Goal: Transaction & Acquisition: Purchase product/service

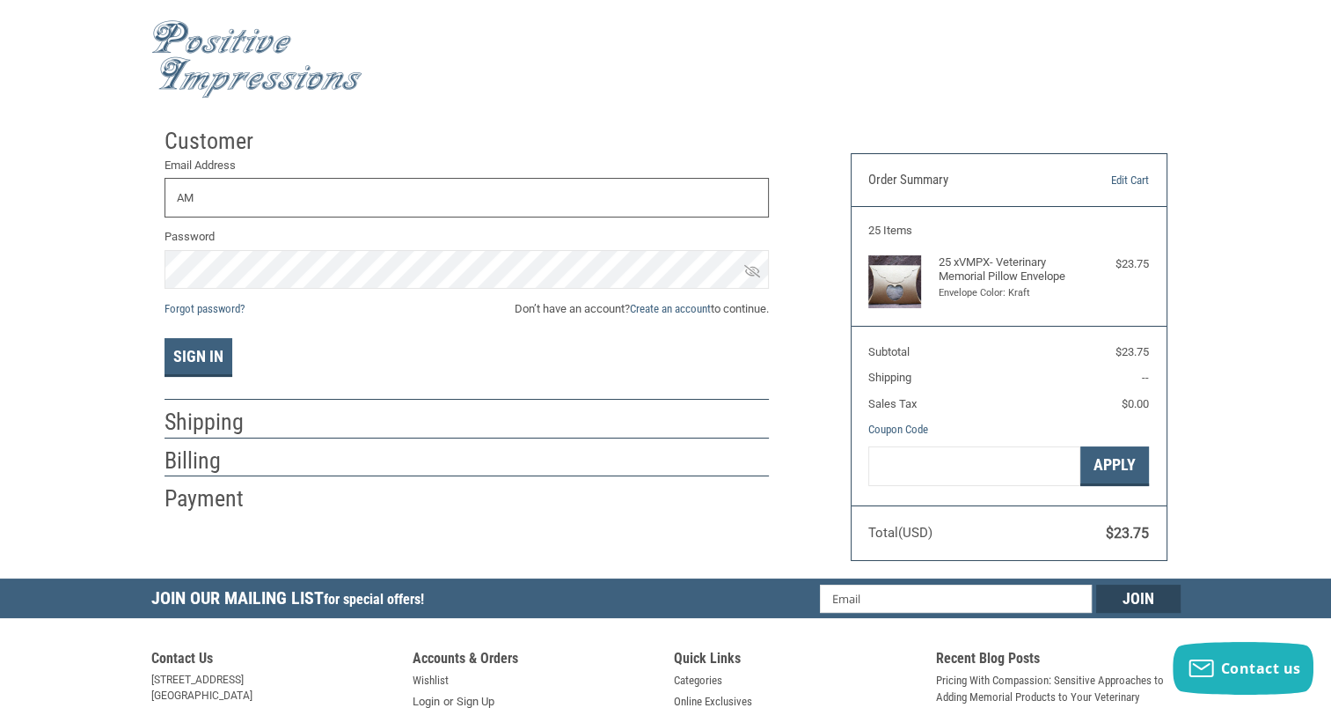
type input "A"
type input "[EMAIL_ADDRESS][DOMAIN_NAME]"
click at [240, 302] on link "Forgot password?" at bounding box center [205, 308] width 80 height 13
click at [684, 308] on link "Create an account" at bounding box center [670, 308] width 81 height 13
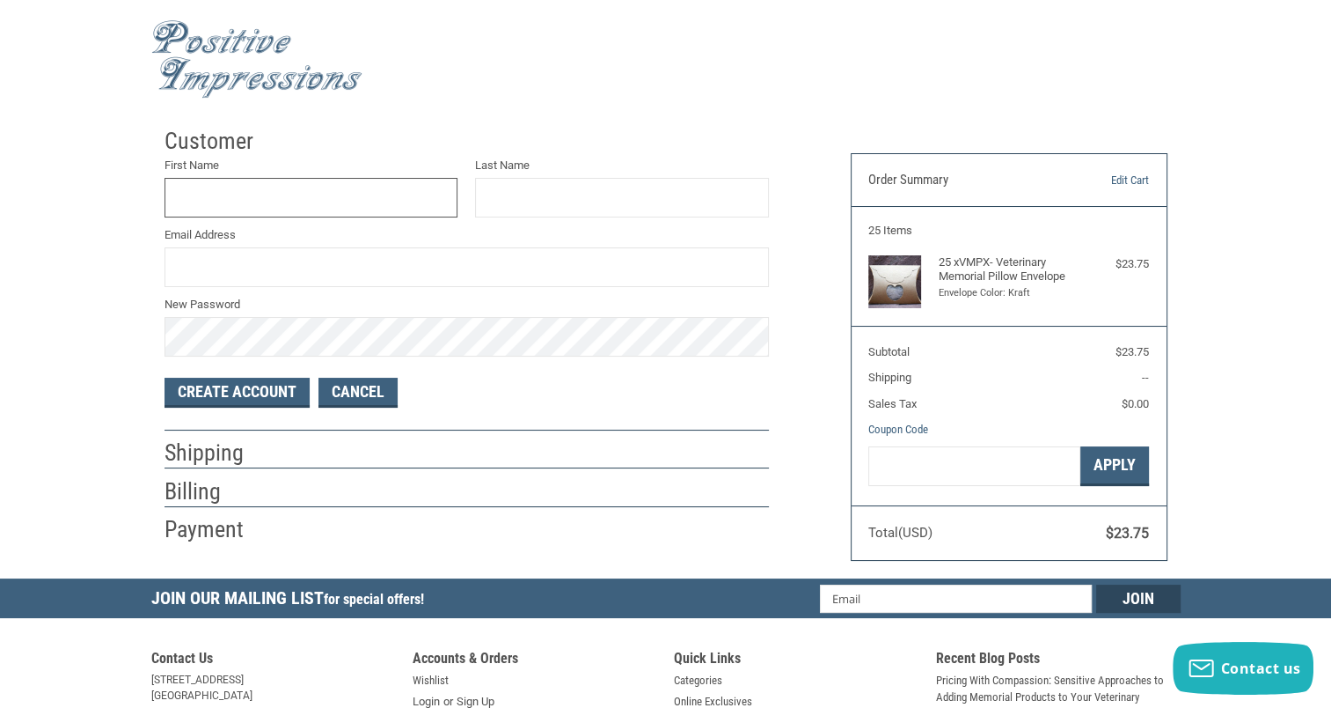
click at [344, 205] on input "First Name" at bounding box center [312, 198] width 294 height 40
type input "[PERSON_NAME]"
click at [366, 269] on input "Email Address" at bounding box center [467, 267] width 605 height 40
type input "[EMAIL_ADDRESS][DOMAIN_NAME]"
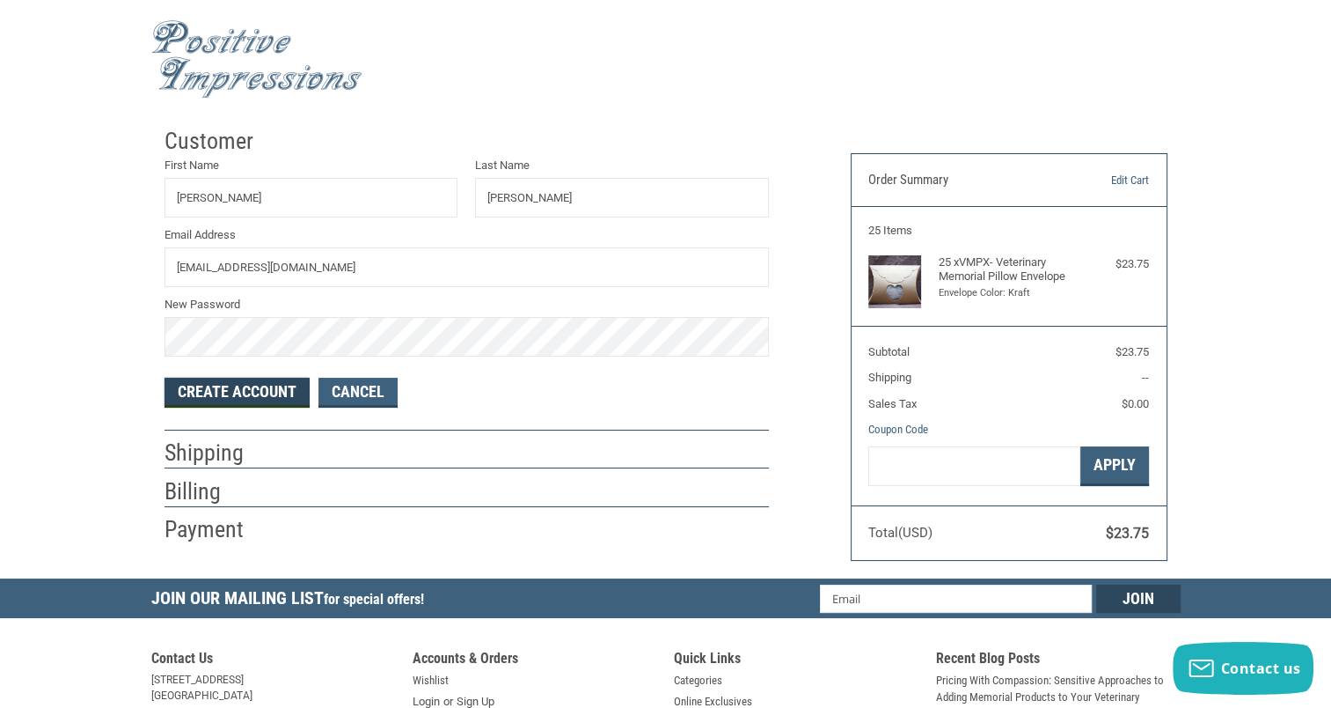
click at [260, 394] on button "Create Account" at bounding box center [237, 393] width 145 height 30
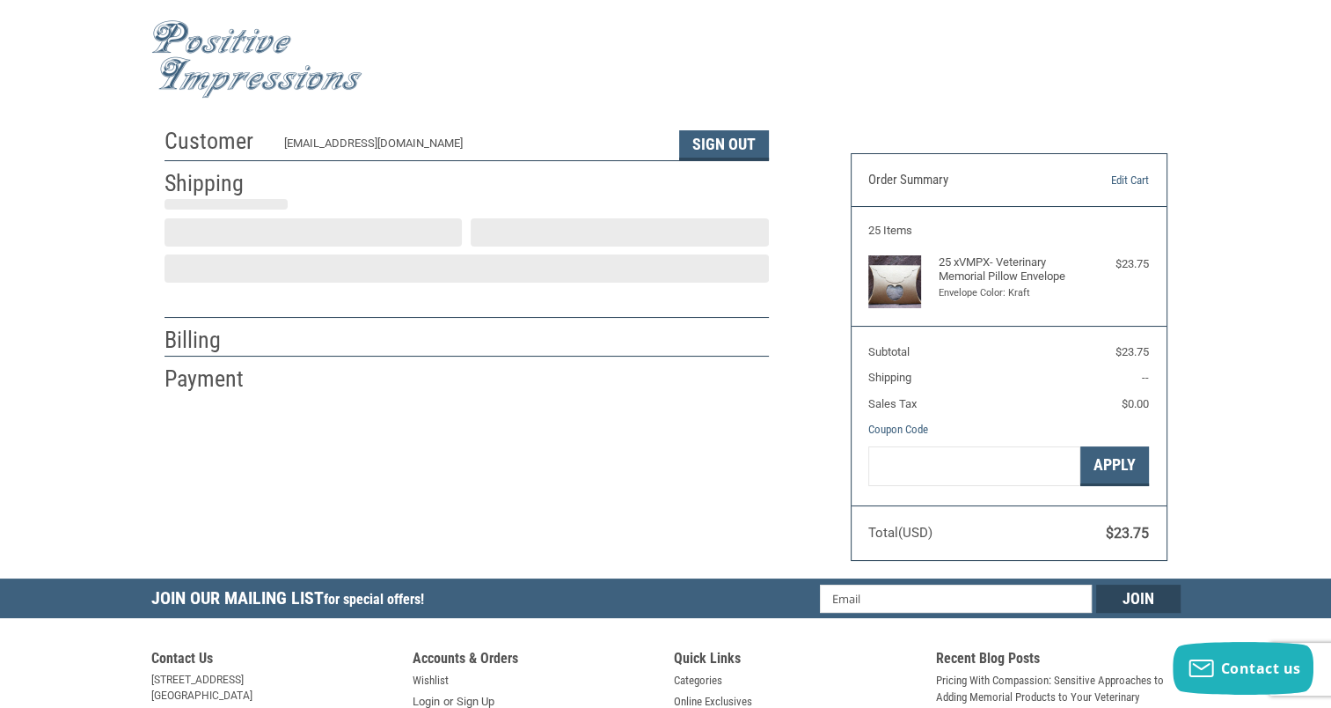
select select "US"
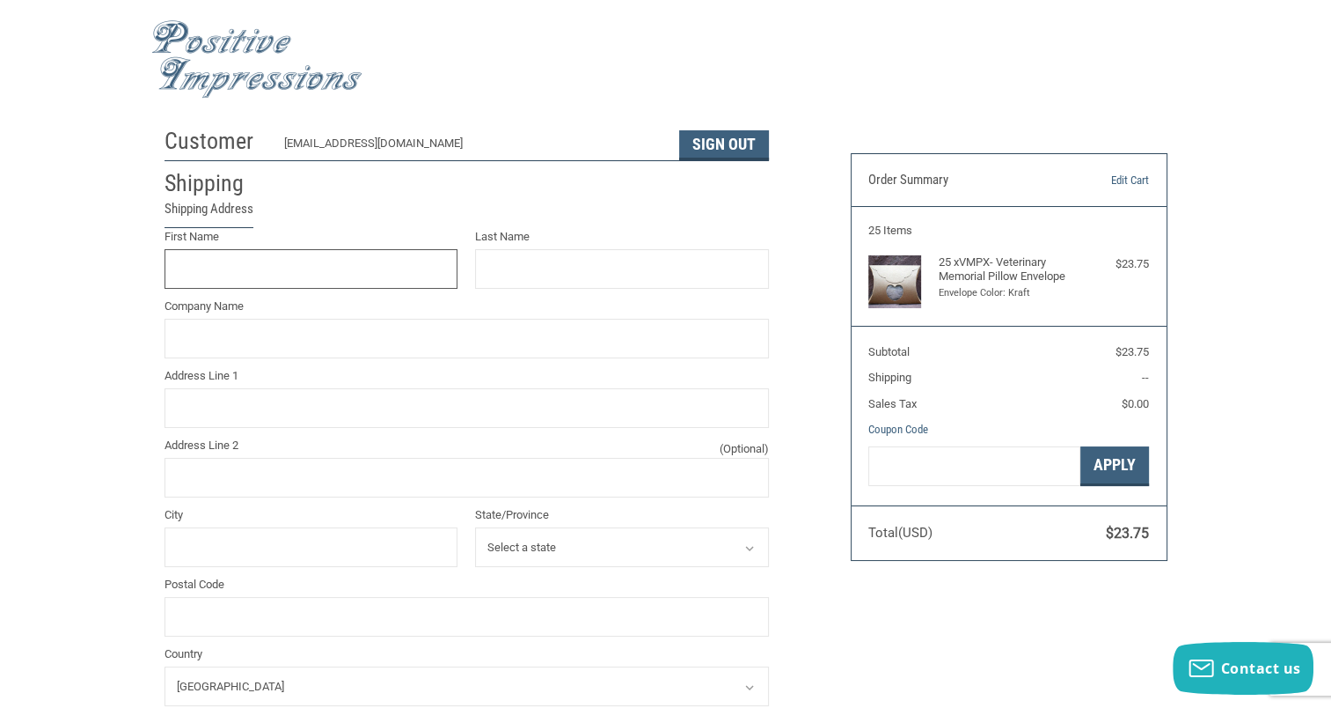
scroll to position [18, 0]
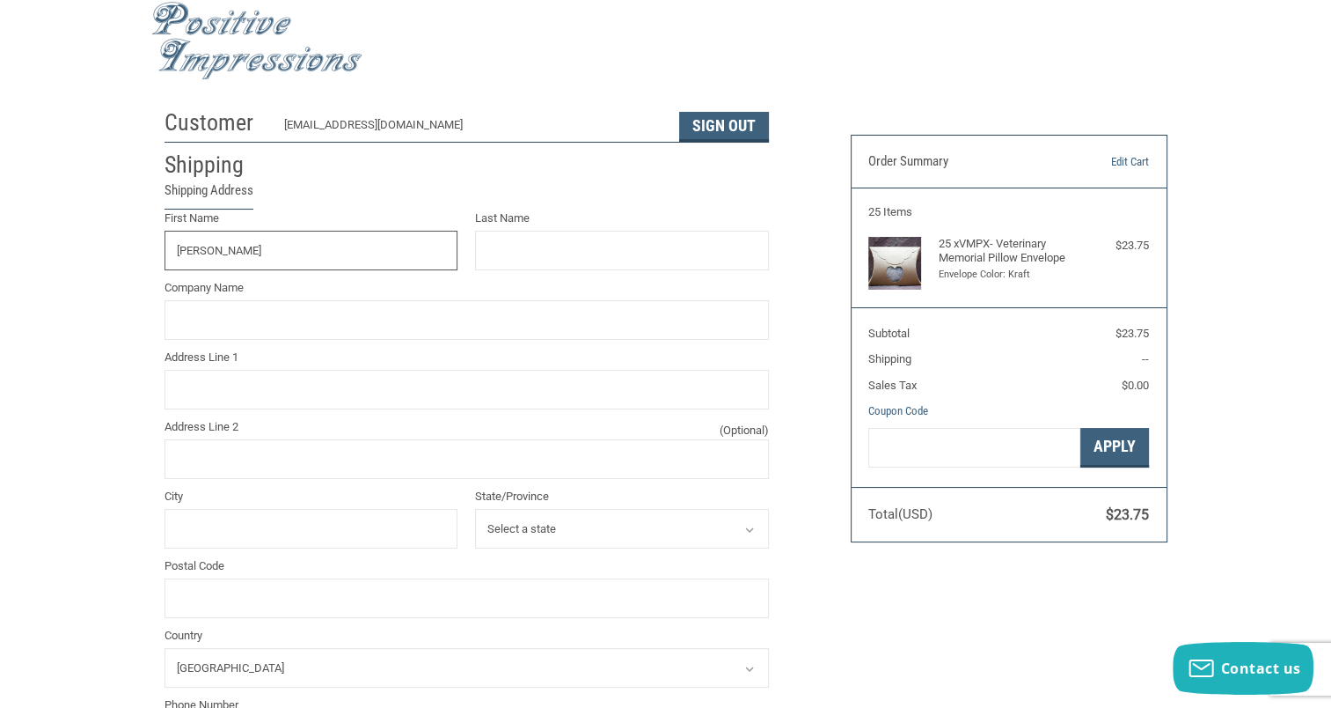
type input "[PERSON_NAME]"
type input "[STREET_ADDRESS]"
type input "[GEOGRAPHIC_DATA]"
select select "MI"
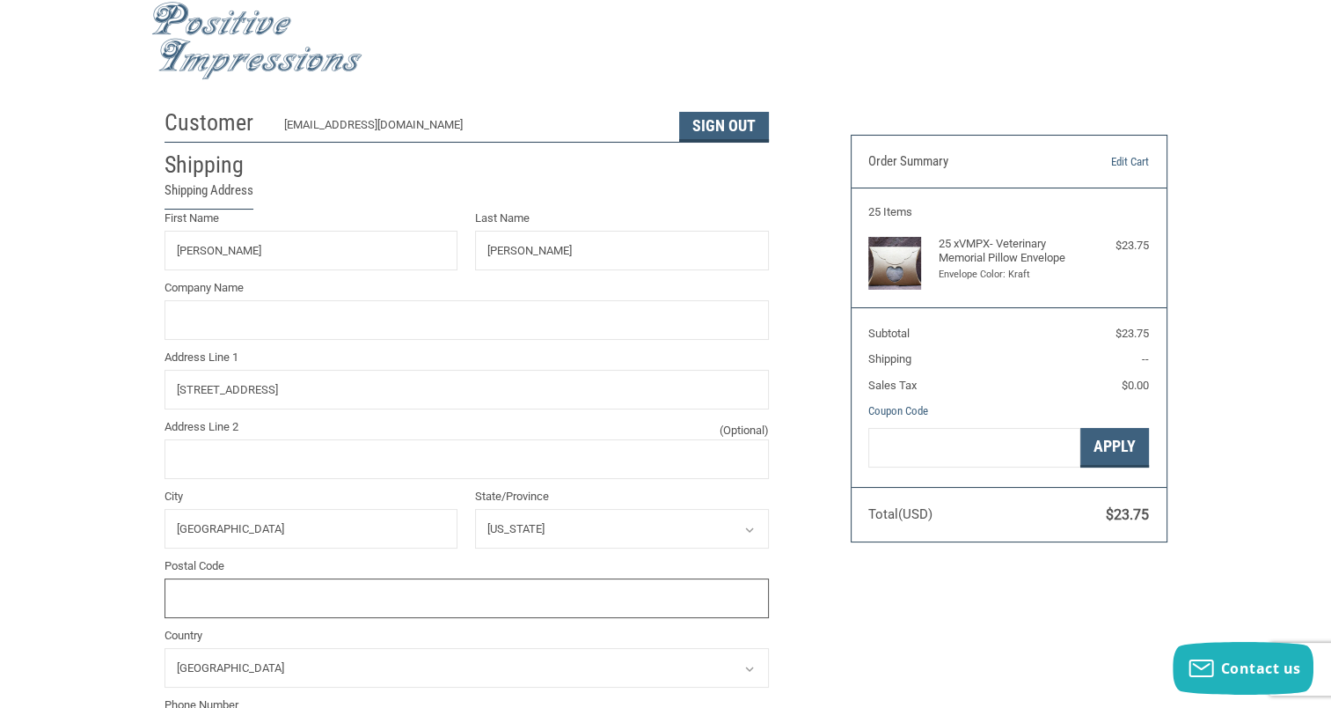
type input "49548"
type input "6164554850"
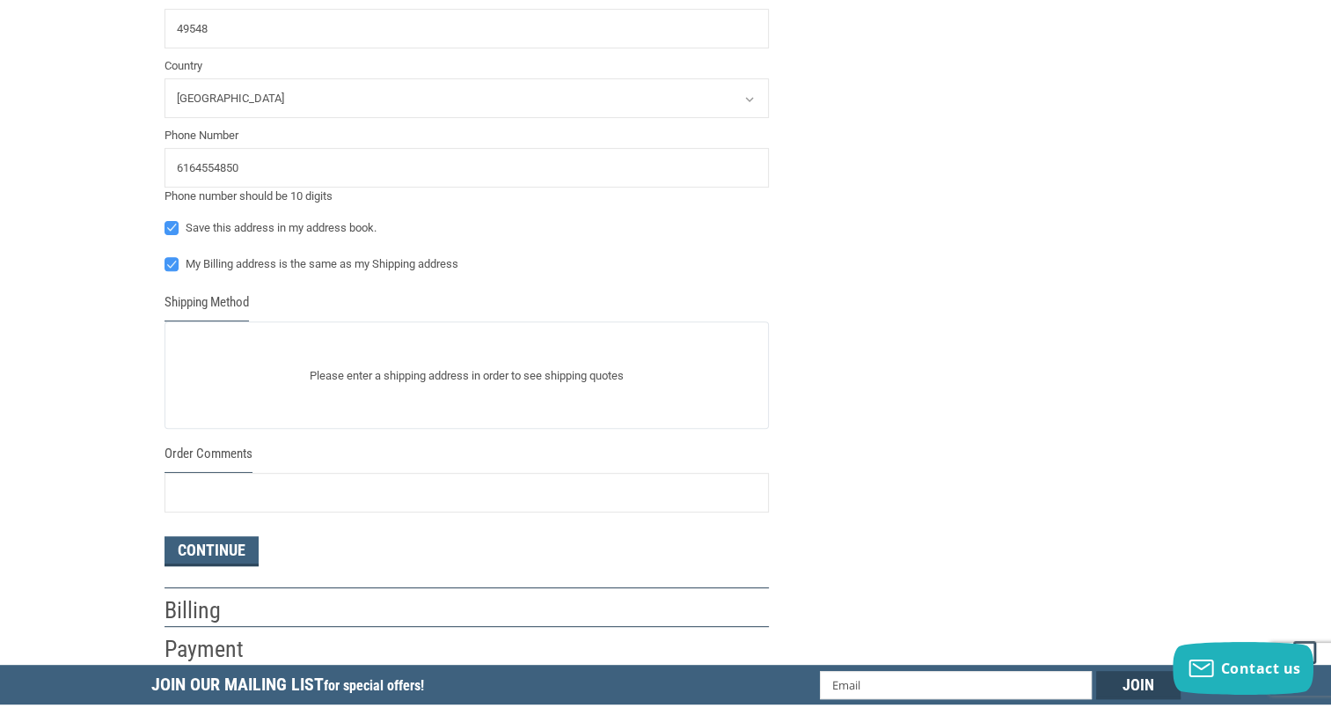
scroll to position [634, 0]
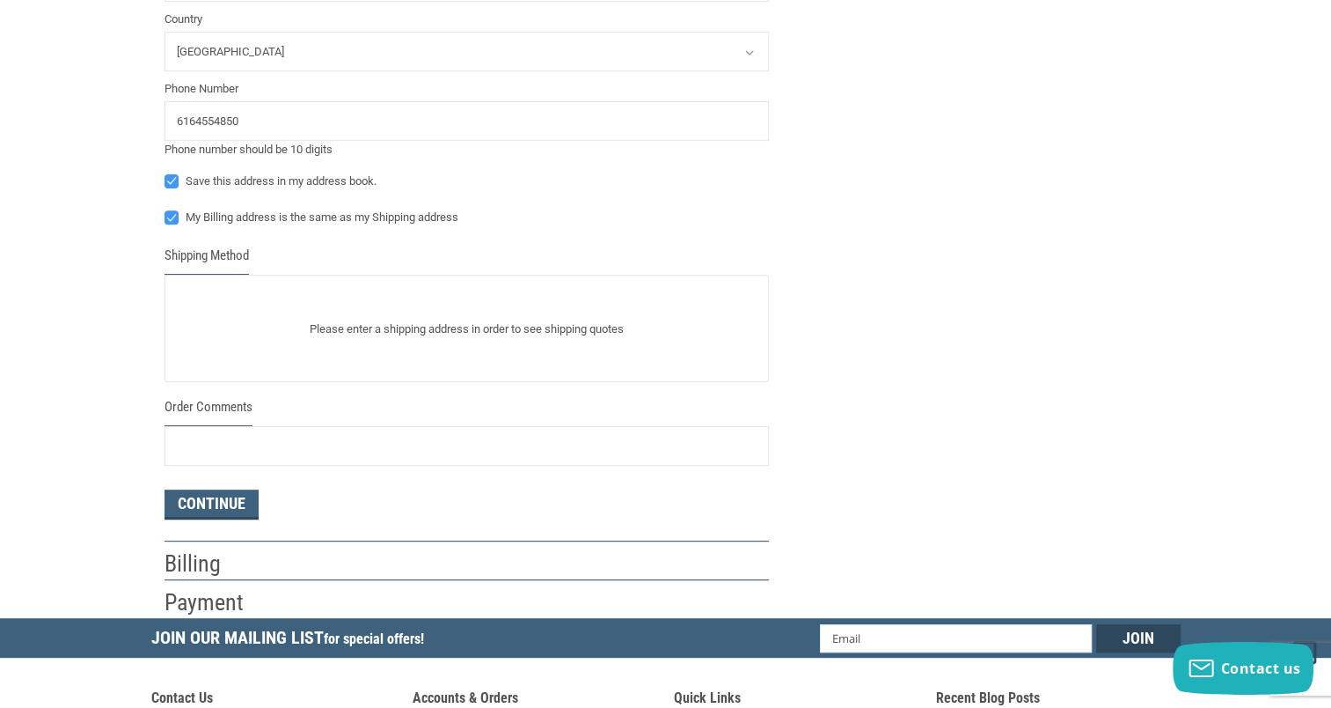
click at [225, 388] on form "First Name [PERSON_NAME] Last Name [PERSON_NAME] Company Name Address Line 1 [S…" at bounding box center [467, 56] width 605 height 926
click at [252, 338] on p "Please enter a shipping address in order to see shipping quotes" at bounding box center [466, 329] width 603 height 34
click at [404, 347] on div "Please enter a shipping address in order to see shipping quotes" at bounding box center [467, 328] width 605 height 107
click at [377, 307] on div "Please enter a shipping address in order to see shipping quotes" at bounding box center [467, 328] width 605 height 107
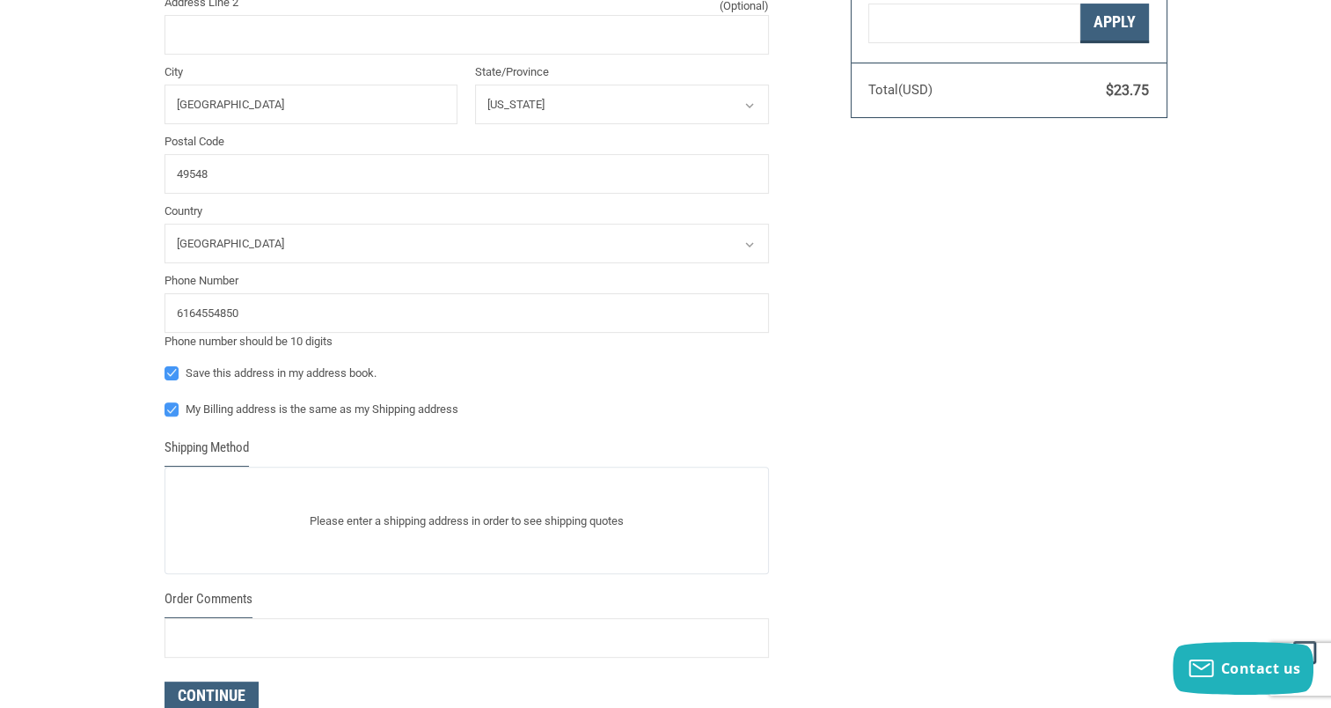
scroll to position [723, 0]
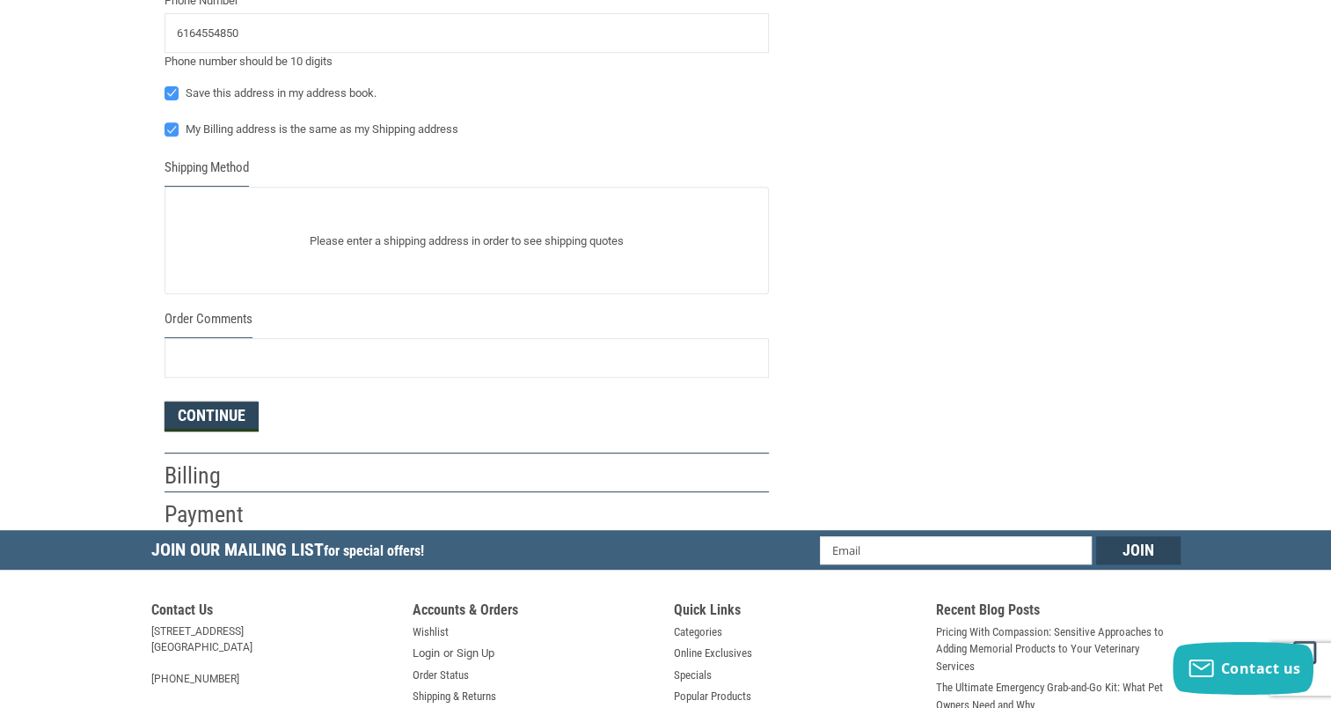
click at [191, 418] on button "Continue" at bounding box center [212, 416] width 94 height 30
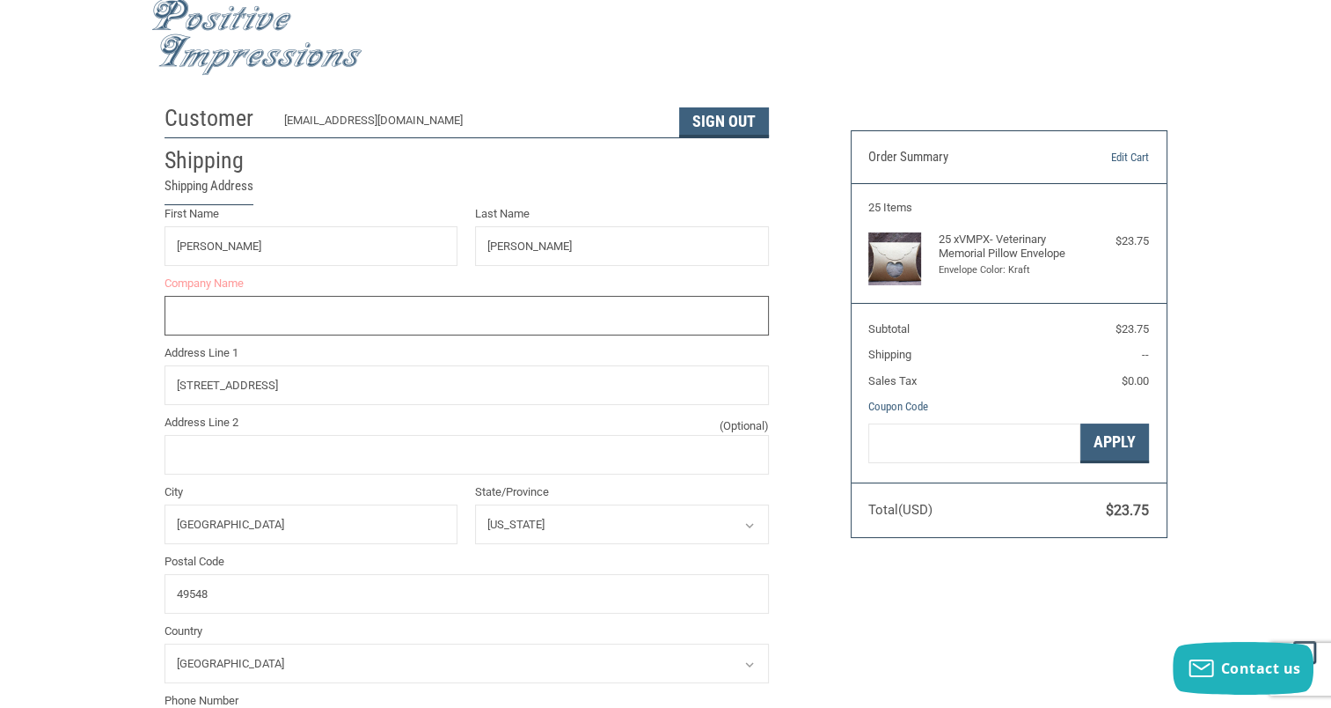
scroll to position [0, 0]
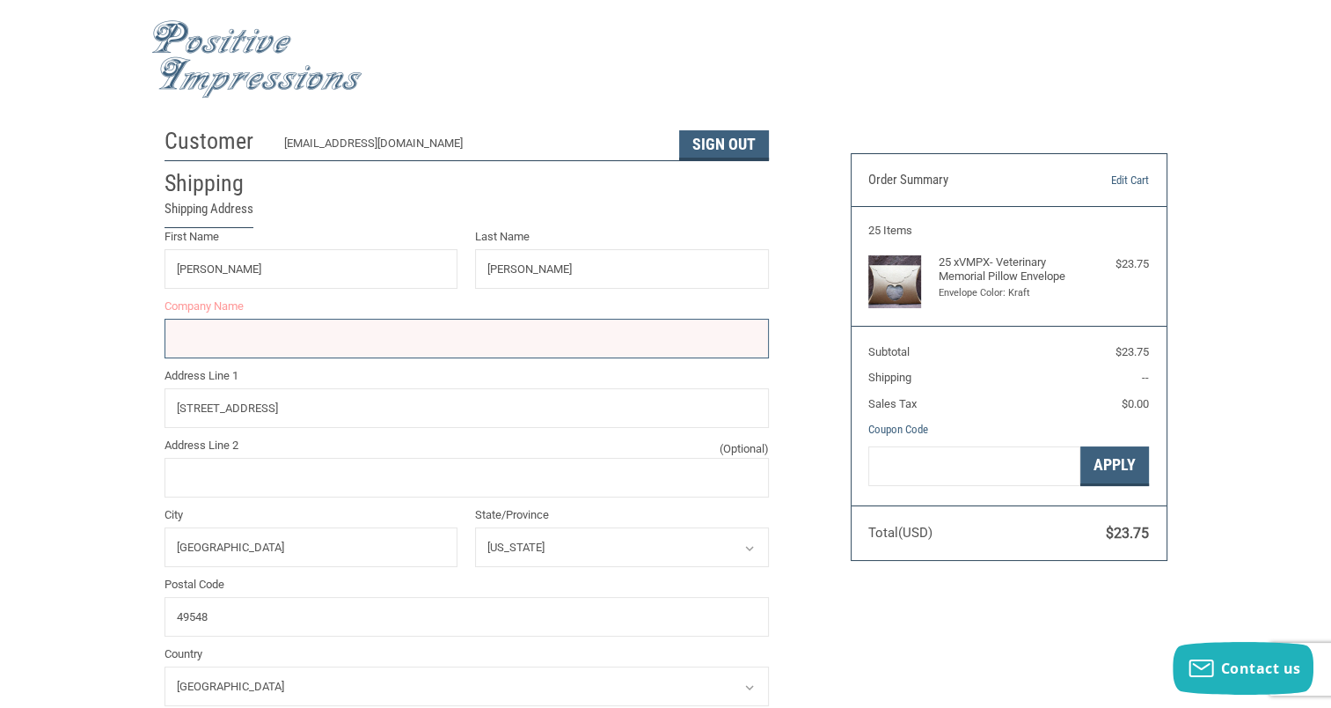
click at [235, 362] on div "First Name [PERSON_NAME] Last Name [PERSON_NAME] Company Name Company is requir…" at bounding box center [467, 510] width 622 height 565
click at [243, 343] on input "Company Name" at bounding box center [467, 339] width 605 height 40
type input "RED"
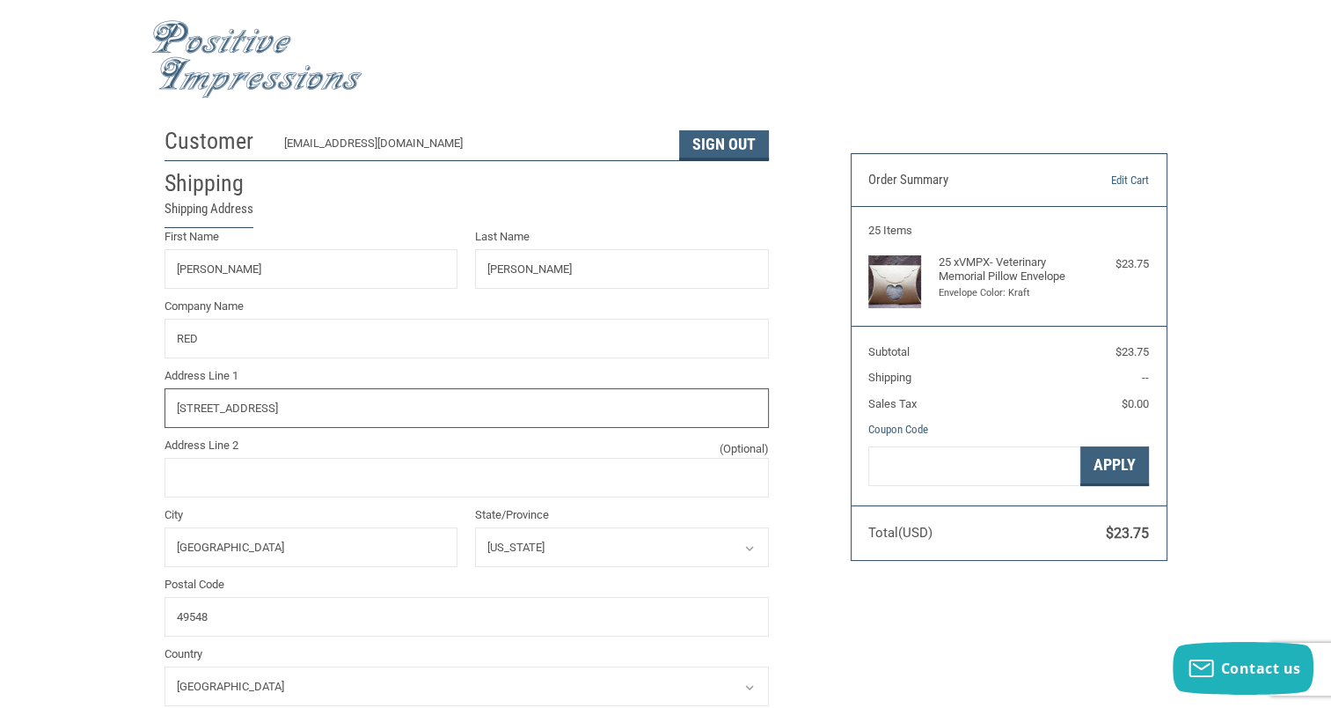
type input "[STREET_ADDRESS]"
type input "RED BARN VETERINARY CLINIC"
radio input "true"
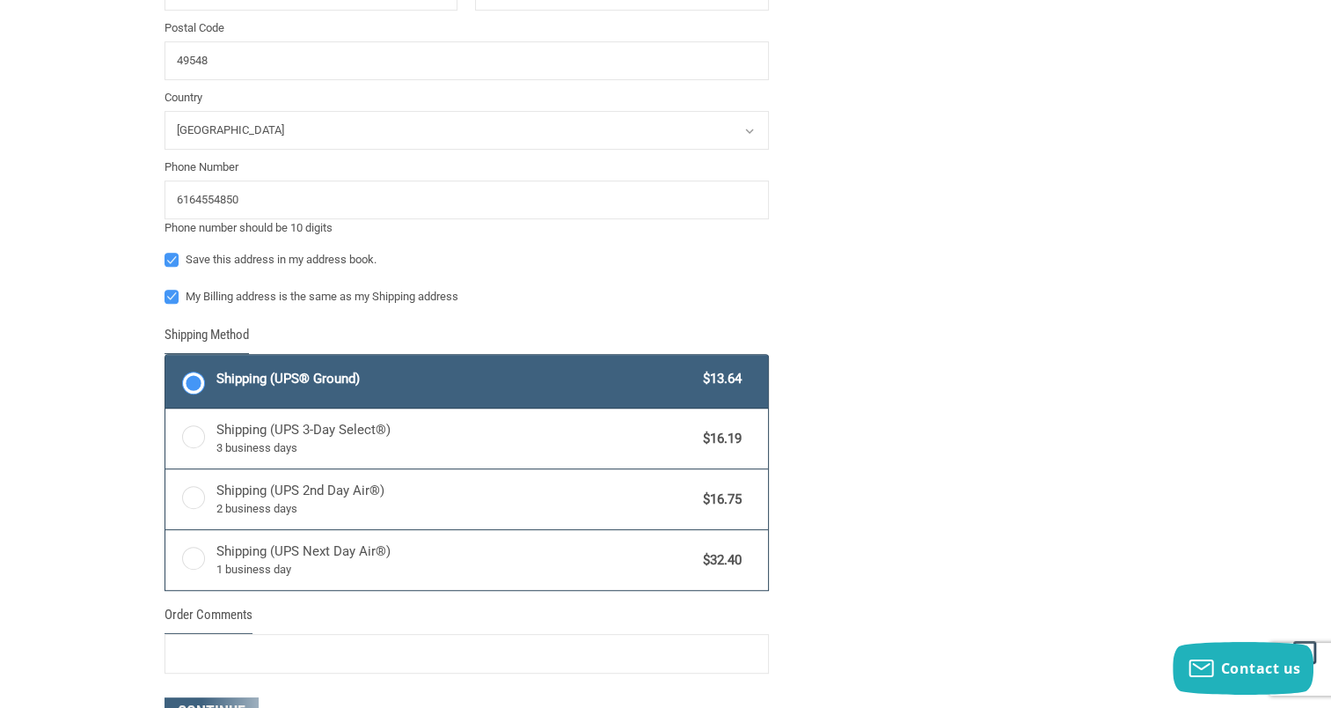
scroll to position [704, 0]
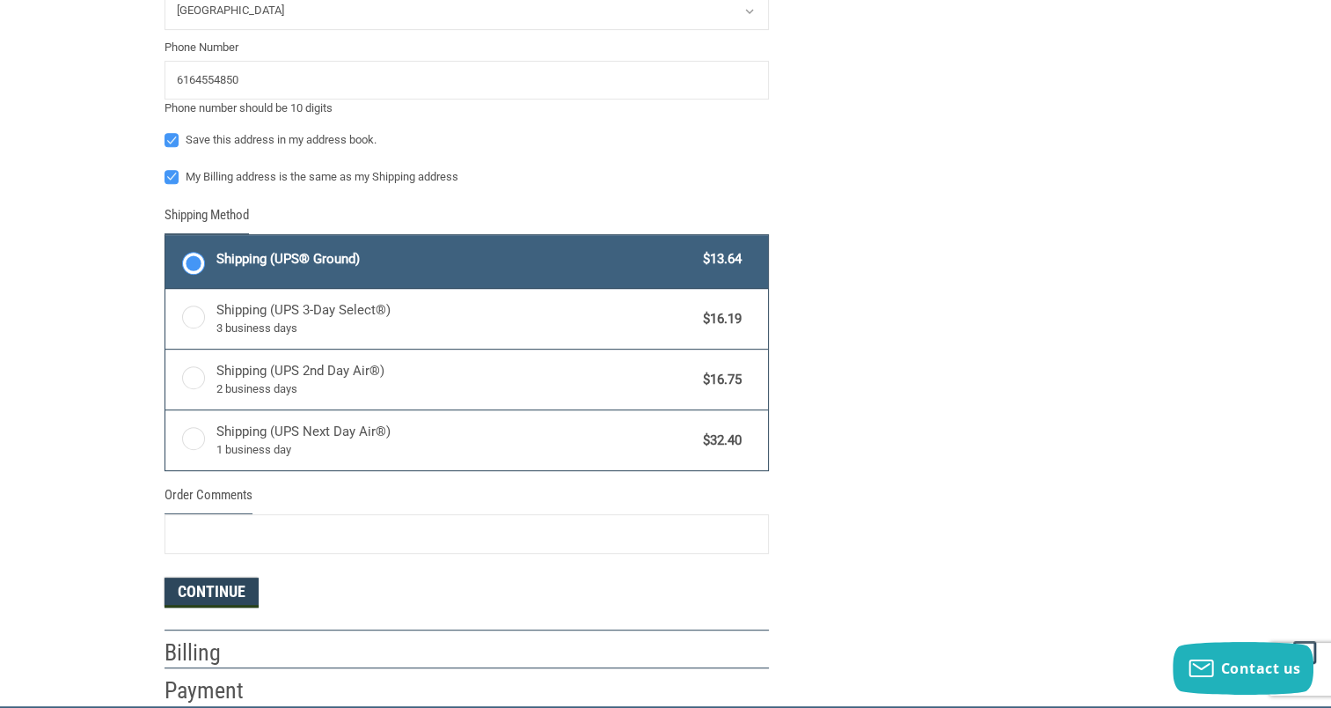
click at [222, 588] on button "Continue" at bounding box center [212, 592] width 94 height 30
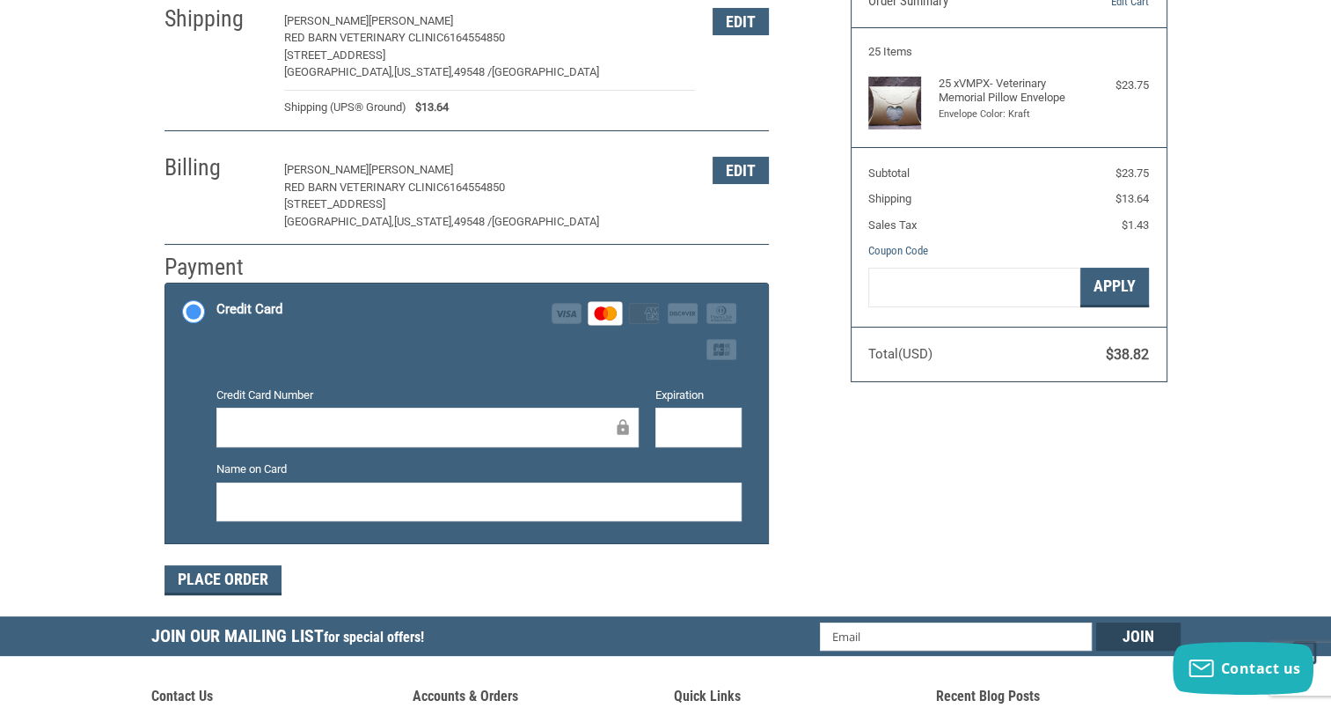
scroll to position [194, 0]
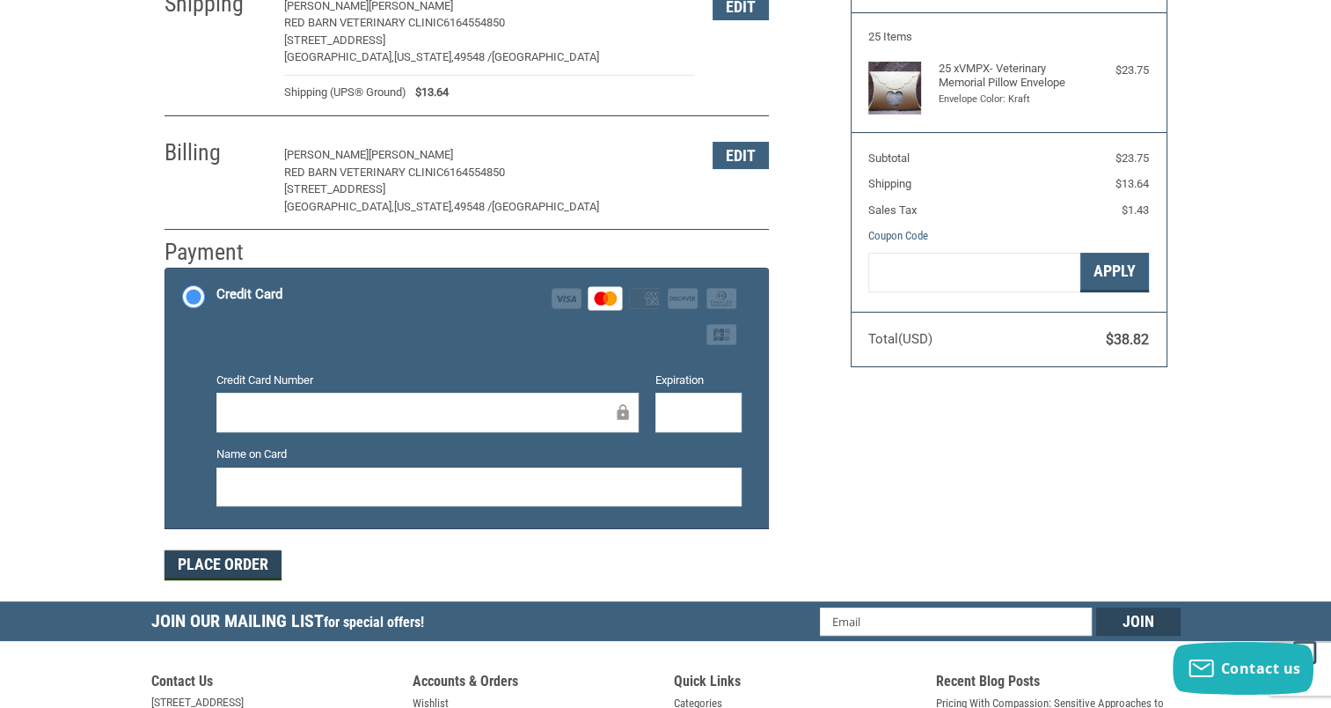
click at [218, 554] on button "Place Order" at bounding box center [223, 565] width 117 height 30
